Goal: Transaction & Acquisition: Obtain resource

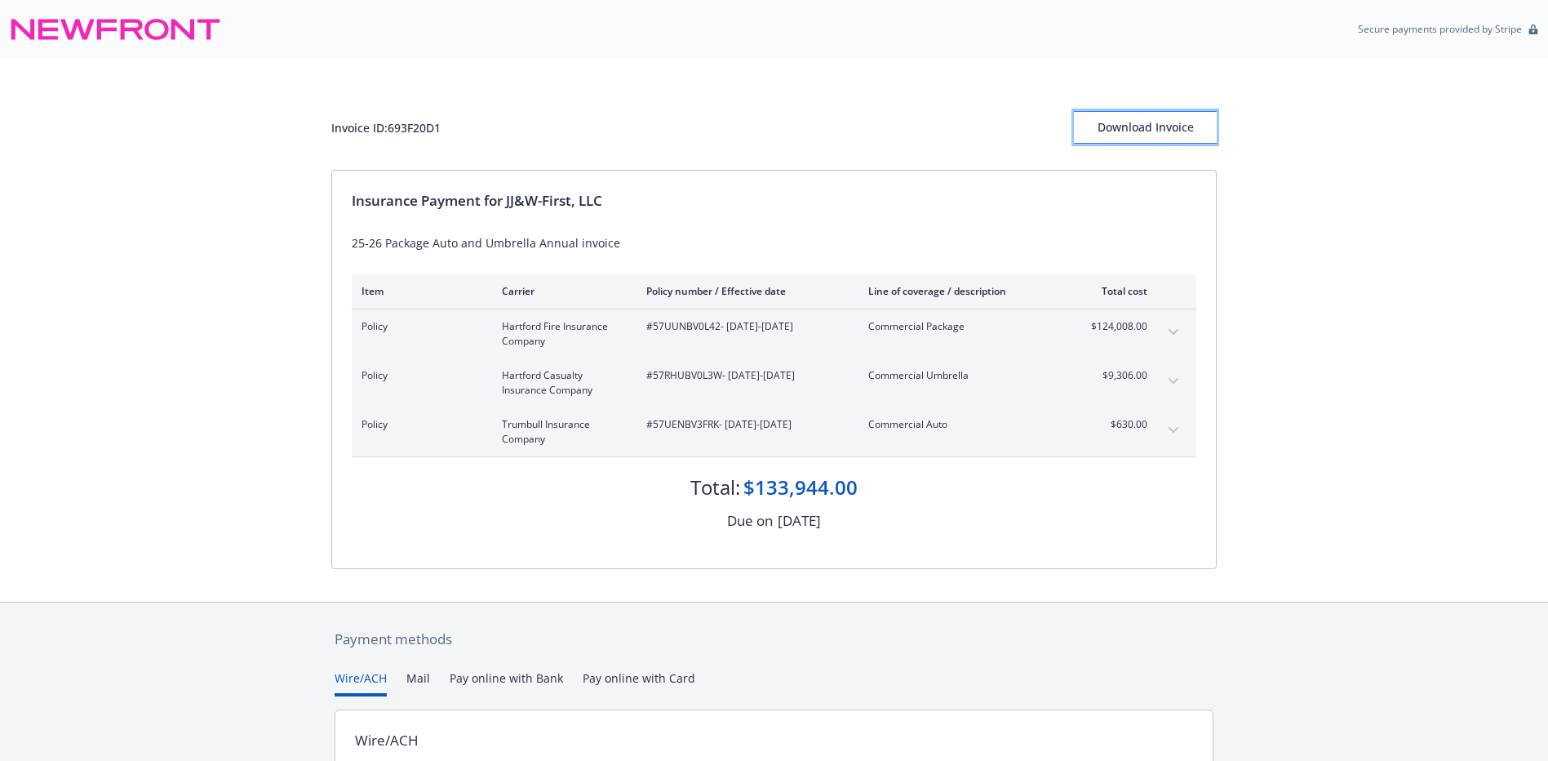
click at [1117, 136] on div "Download Invoice" at bounding box center [1145, 127] width 143 height 31
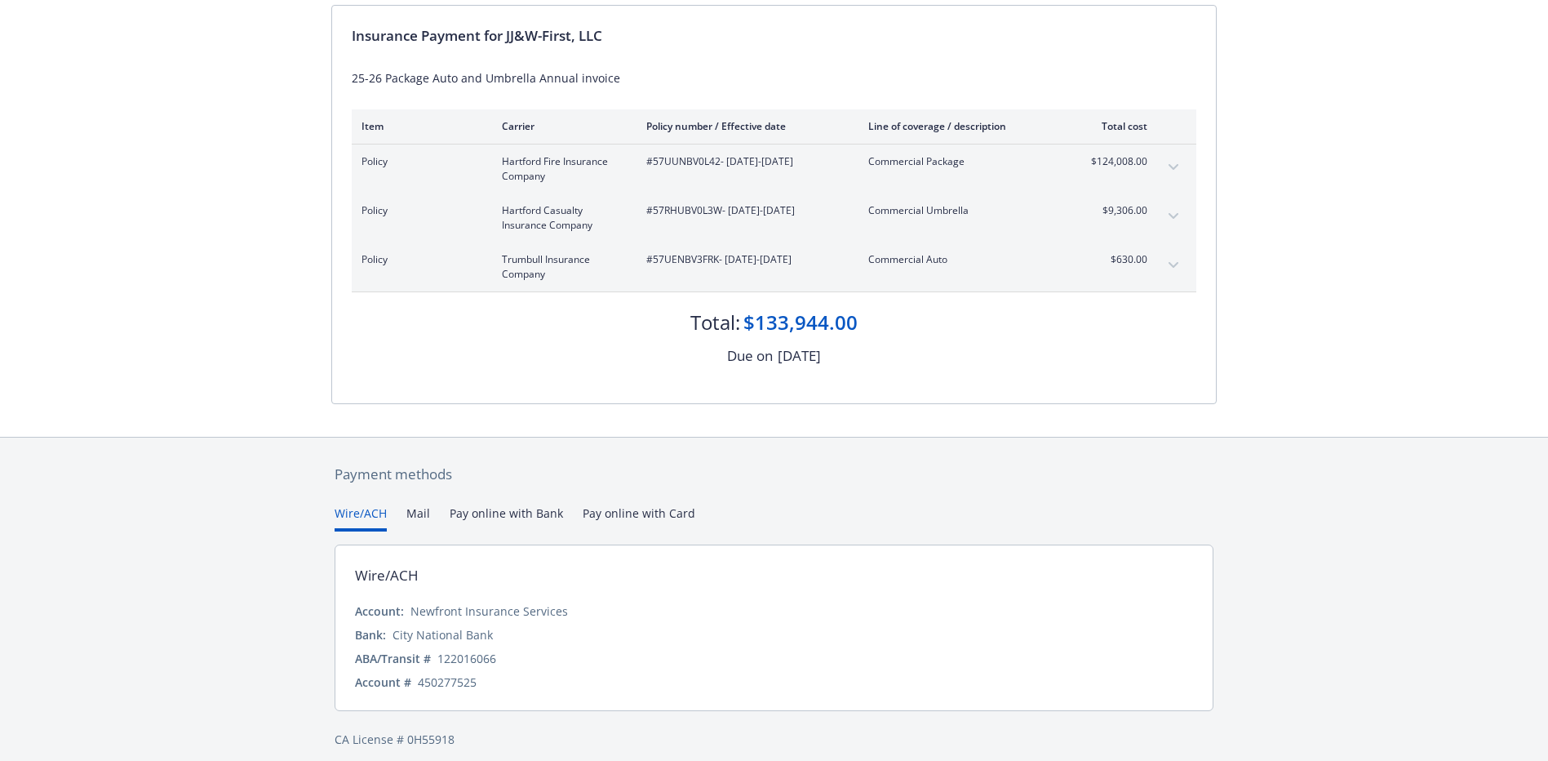
scroll to position [178, 0]
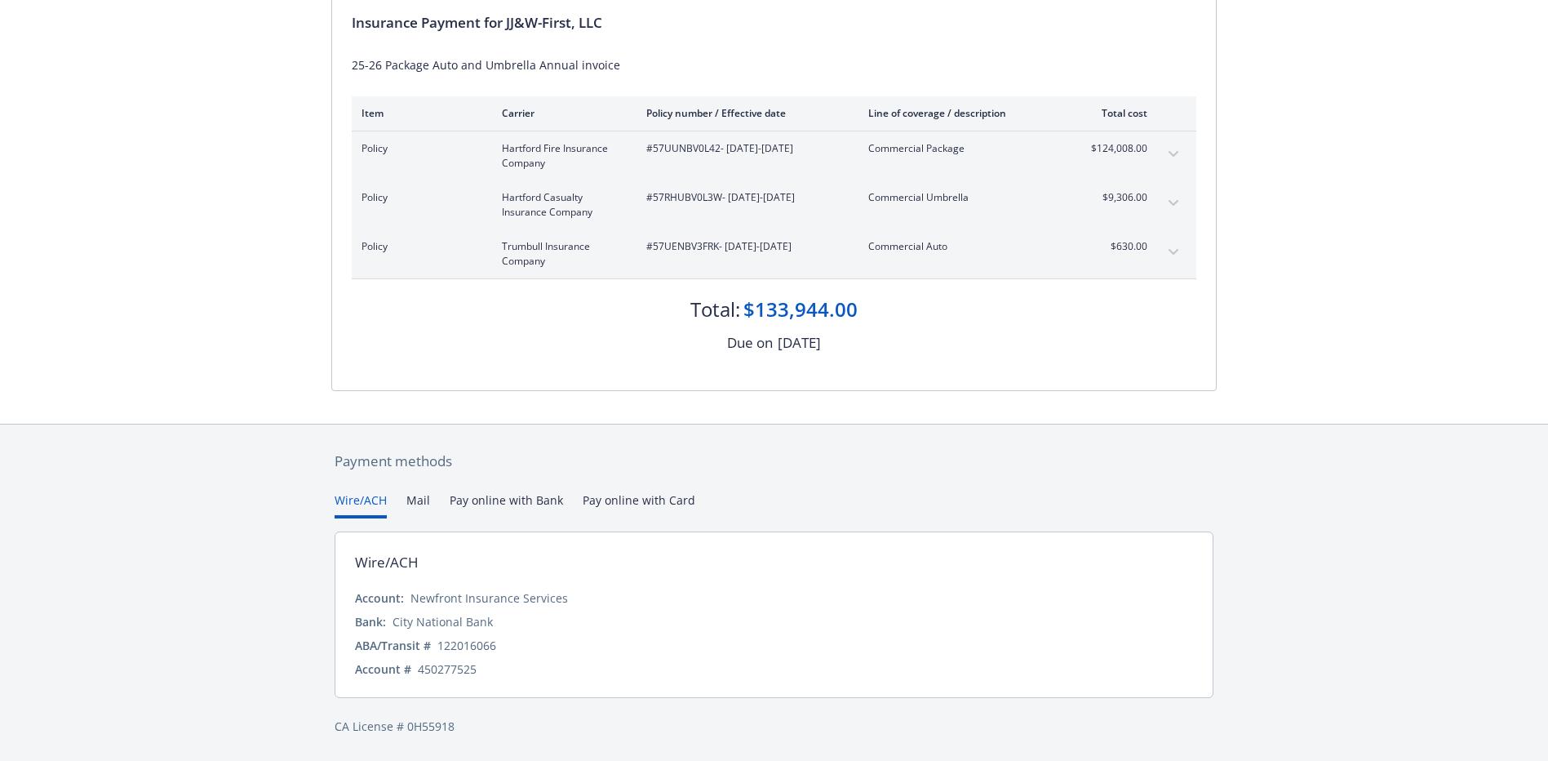
click at [418, 502] on button "Mail" at bounding box center [418, 504] width 24 height 27
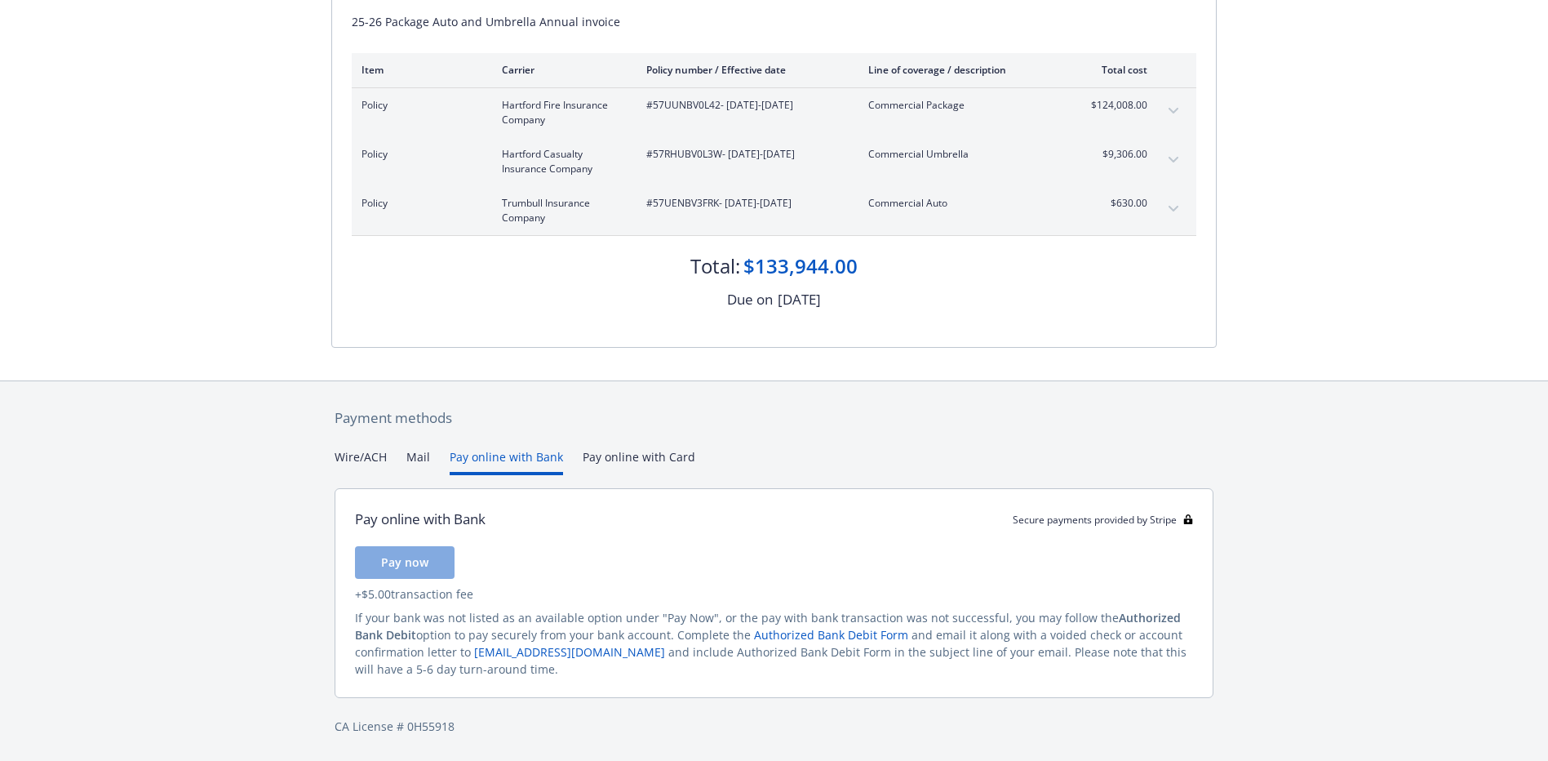
scroll to position [221, 0]
click at [507, 377] on div "Secure payments provided by Stripe Invoice ID: 693F20D1 Download Invoice Insura…" at bounding box center [774, 270] width 1548 height 982
click at [405, 457] on div "Wire/ACH Mail Pay online with Bank Pay online with Card" at bounding box center [774, 461] width 879 height 27
click at [411, 457] on button "Mail" at bounding box center [418, 461] width 24 height 27
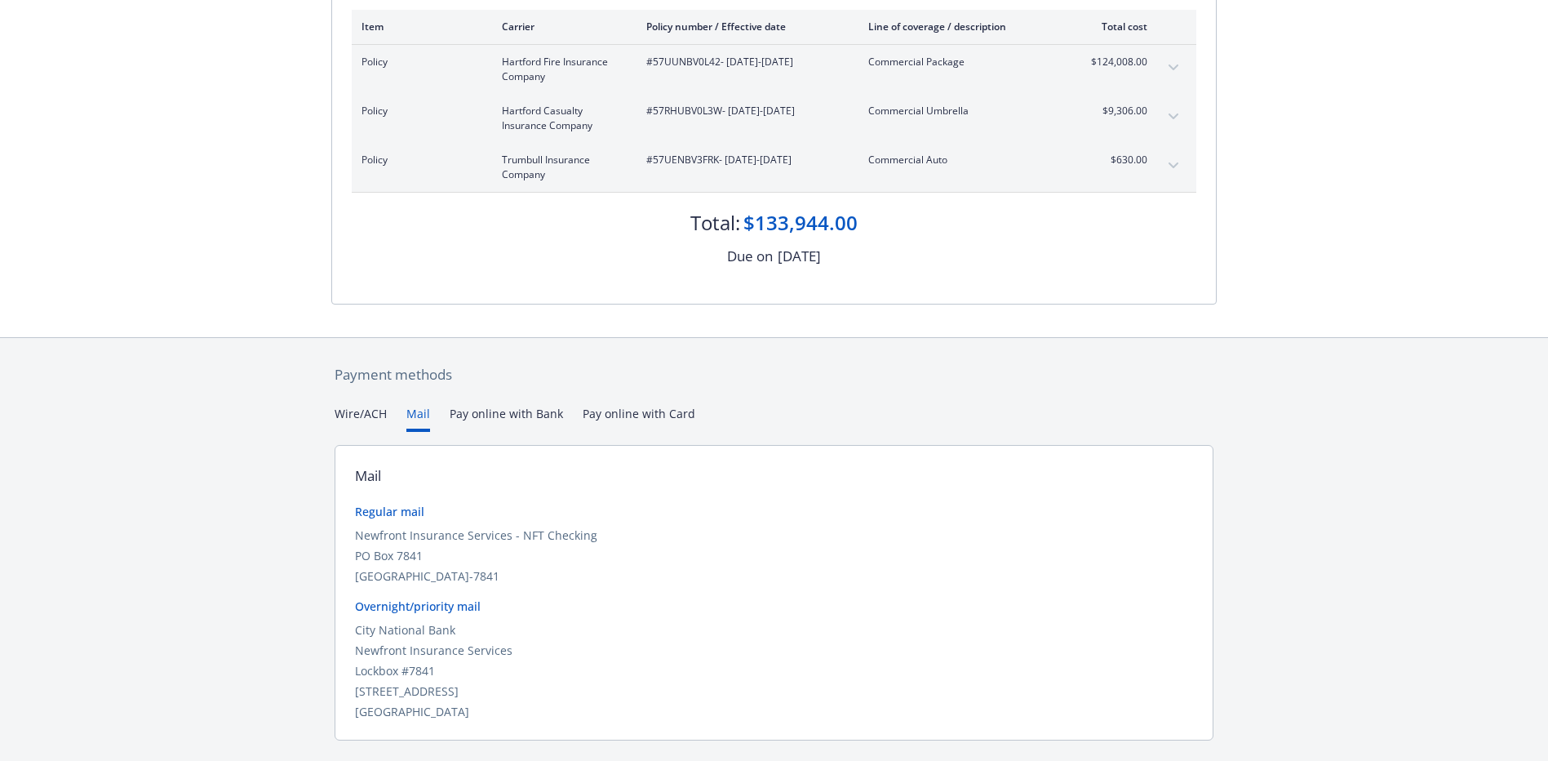
scroll to position [307, 0]
